Goal: Information Seeking & Learning: Find specific fact

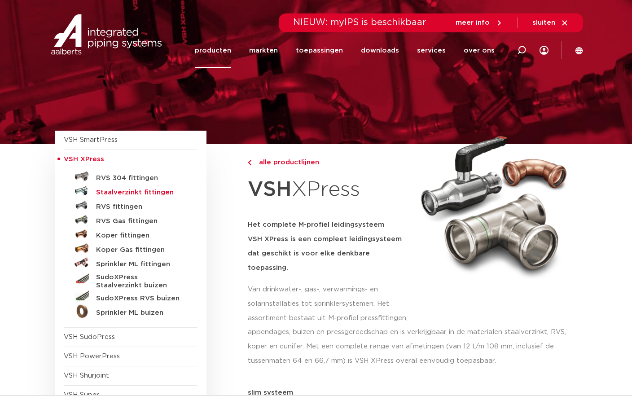
click at [163, 189] on h5 "Staalverzinkt fittingen" at bounding box center [140, 193] width 89 height 8
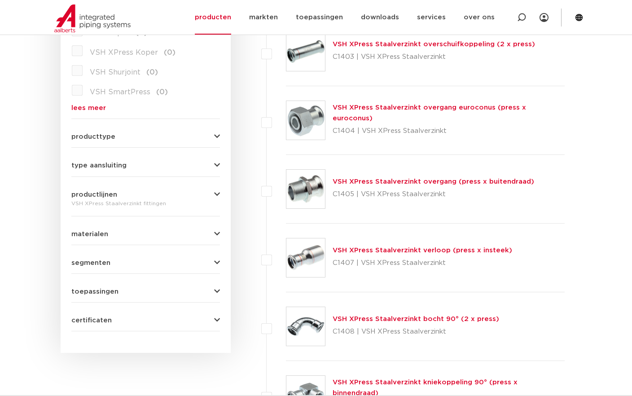
click at [431, 182] on link "VSH XPress Staalverzinkt overgang (press x buitendraad)" at bounding box center [434, 181] width 202 height 7
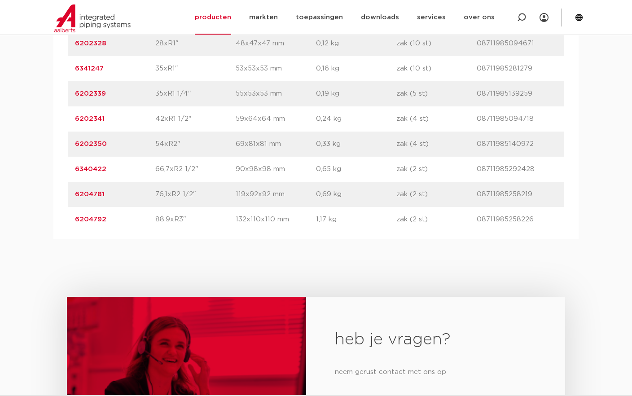
scroll to position [898, 0]
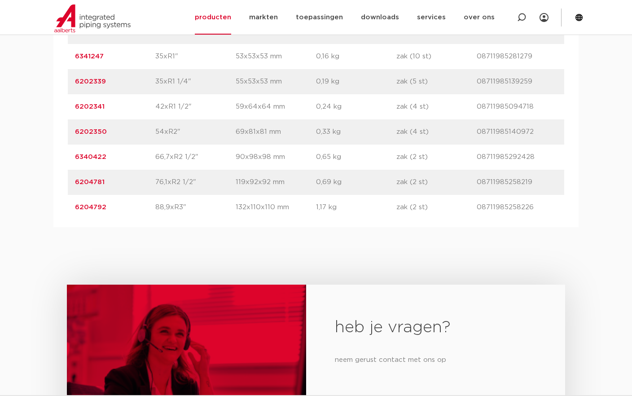
drag, startPoint x: 105, startPoint y: 180, endPoint x: 71, endPoint y: 182, distance: 34.6
click at [72, 180] on div "artikelnummer 6204781 afmeting 76,1xR2 1/2" afmetingen 119x92x92 mm gewicht 0,6…" at bounding box center [316, 182] width 496 height 25
copy link "6204781"
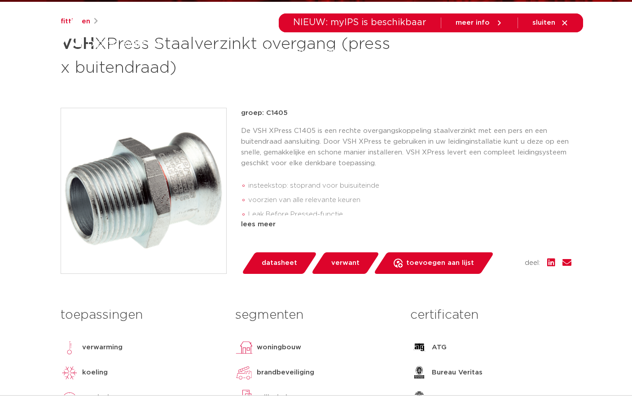
scroll to position [0, 0]
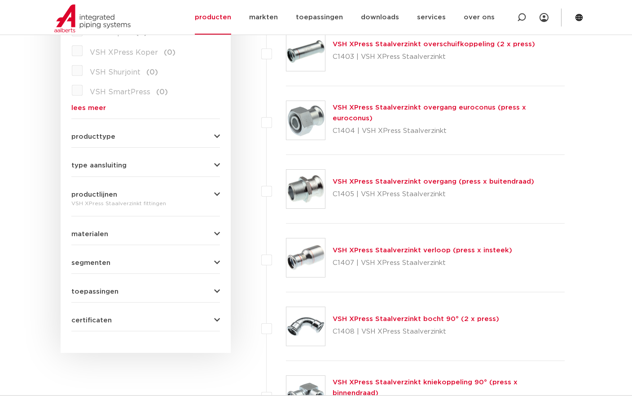
click at [457, 250] on link "VSH XPress Staalverzinkt verloop (press x insteek)" at bounding box center [423, 250] width 180 height 7
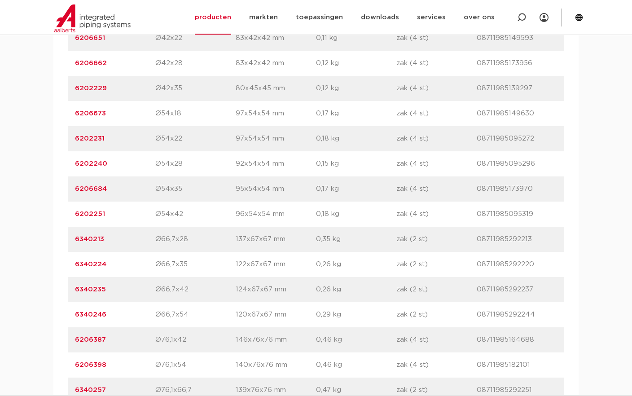
scroll to position [1077, 0]
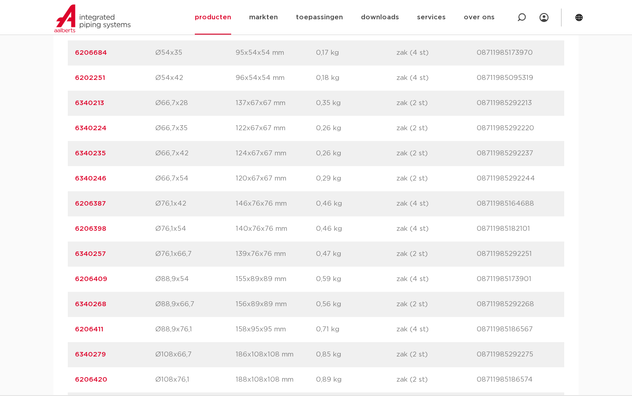
click at [93, 228] on link "6206398" at bounding box center [90, 228] width 31 height 7
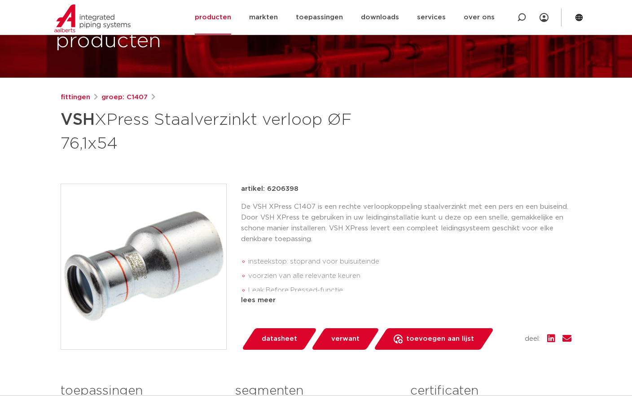
scroll to position [135, 0]
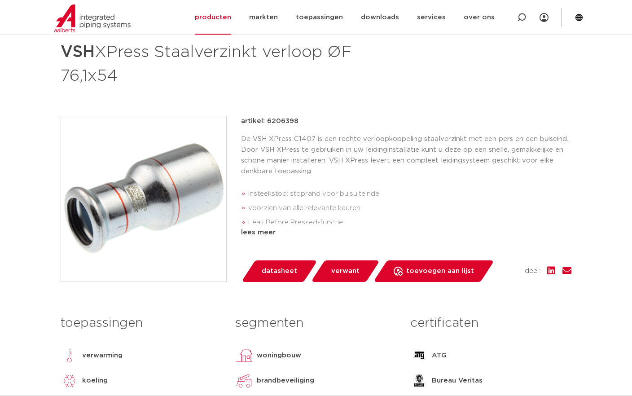
drag, startPoint x: 297, startPoint y: 120, endPoint x: 264, endPoint y: 122, distance: 32.4
click at [264, 122] on div "artikel: 6206398" at bounding box center [406, 121] width 330 height 11
copy p "6206398"
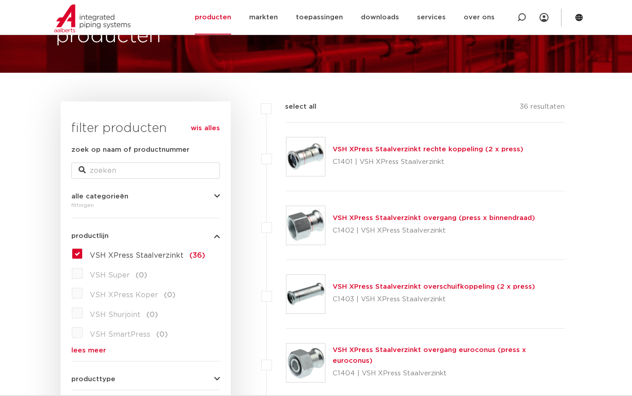
scroll to position [45, 0]
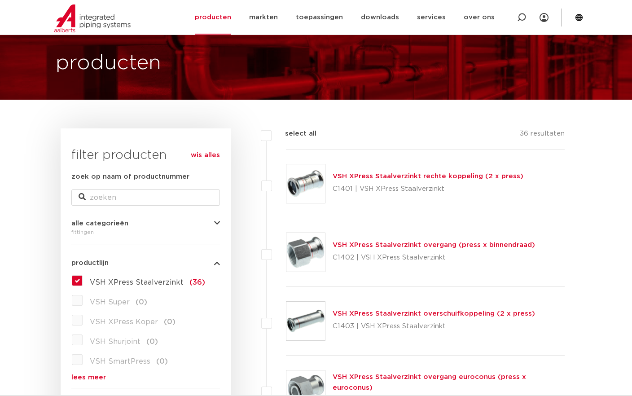
click at [368, 245] on link "VSH XPress Staalverzinkt overgang (press x binnendraad)" at bounding box center [434, 245] width 202 height 7
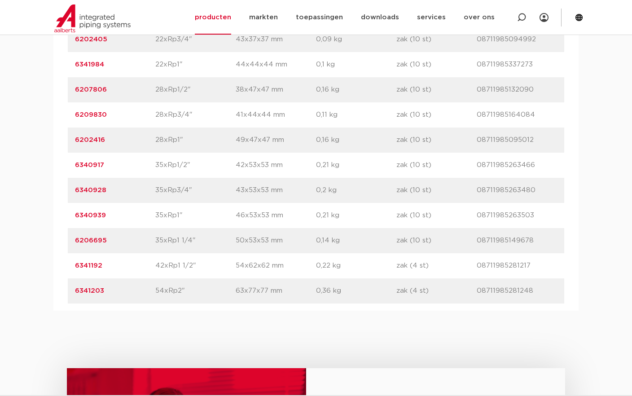
scroll to position [808, 0]
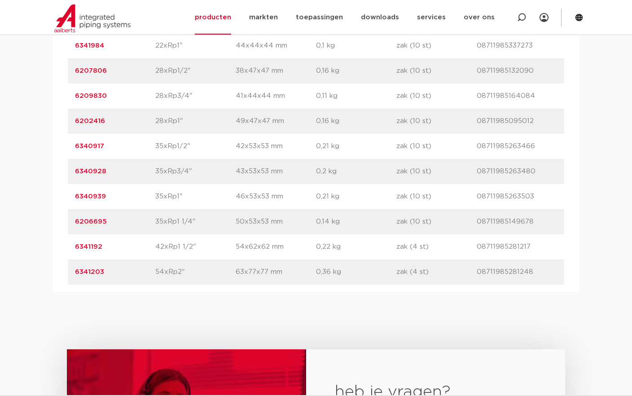
drag, startPoint x: 104, startPoint y: 274, endPoint x: 74, endPoint y: 276, distance: 30.1
click at [74, 276] on div "artikelnummer 6341203 afmeting 54xRp2" [GEOGRAPHIC_DATA] 63x77x77 mm gewicht 0,…" at bounding box center [316, 271] width 496 height 25
copy link "6341203"
drag, startPoint x: 150, startPoint y: 282, endPoint x: 138, endPoint y: 288, distance: 13.5
click at [150, 282] on div "artikelnummer 6341203 afmeting 54xRp2" [GEOGRAPHIC_DATA] 63x77x77 mm gewicht 0,…" at bounding box center [316, 271] width 496 height 25
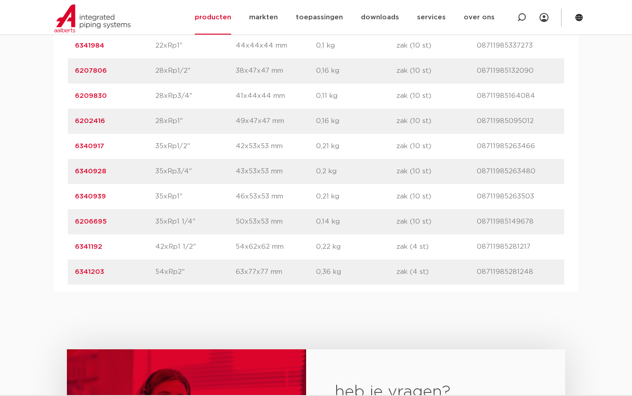
drag, startPoint x: 106, startPoint y: 270, endPoint x: 75, endPoint y: 269, distance: 31.4
click at [75, 269] on p "6341203" at bounding box center [115, 272] width 80 height 11
copy link "6341203"
